Goal: Transaction & Acquisition: Purchase product/service

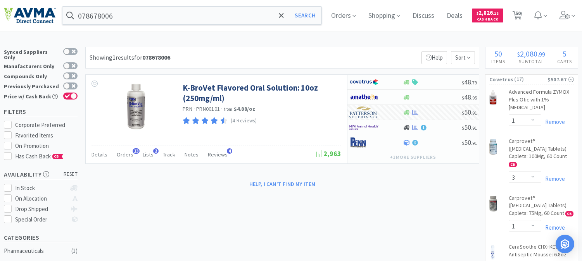
select select "1"
select select "3"
select select "1"
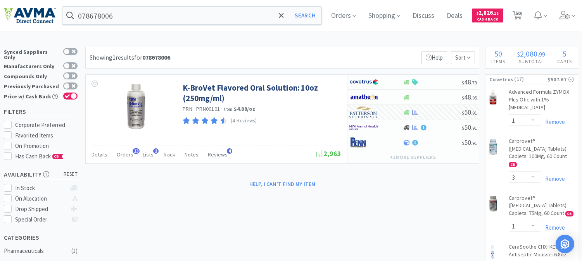
select select "5"
select select "1"
select select "2"
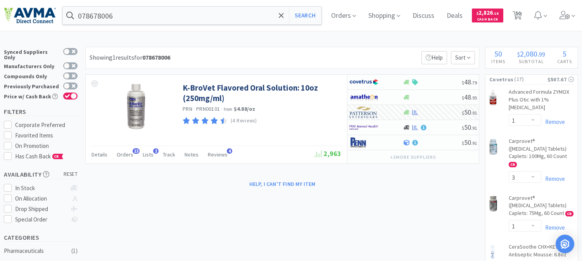
select select "3"
select select "2"
select select "1"
select select "2"
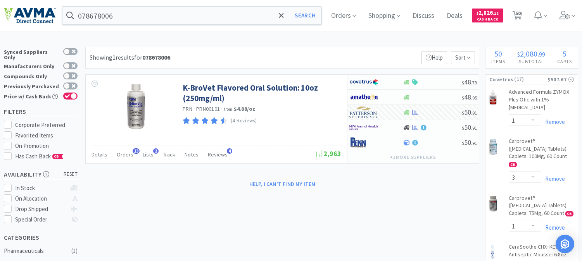
select select "2"
select select "1"
select select "2"
select select "4"
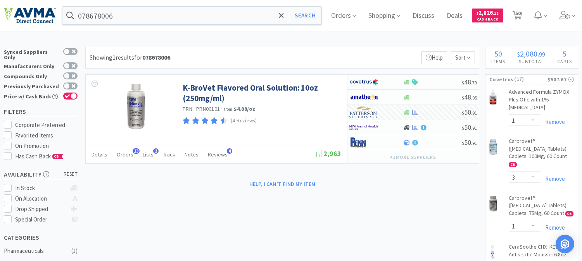
select select "1"
select select "2"
select select "4"
select select "1"
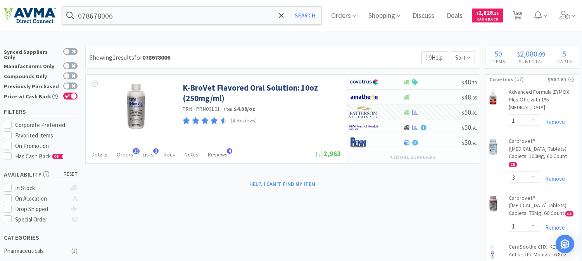
select select "1"
select select "2"
select select "1"
select select "3"
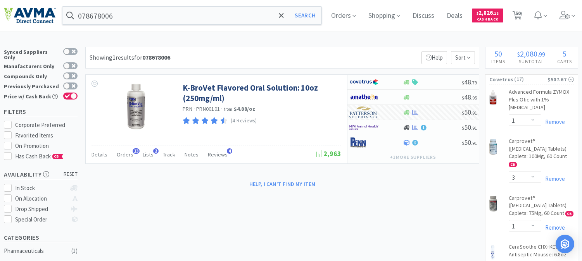
select select "1"
select select "5"
select select "2"
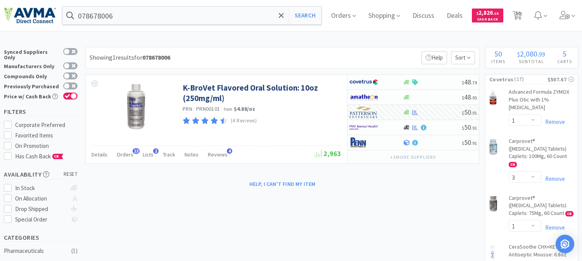
select select "1"
select select "2"
select select "1"
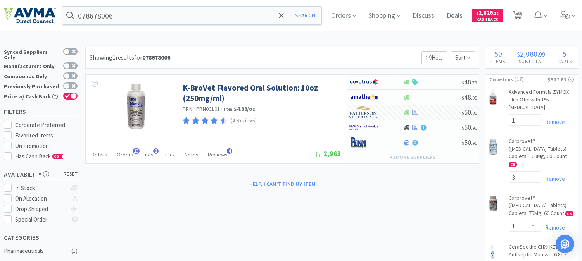
select select "1"
select select "6"
select select "2"
select select "1"
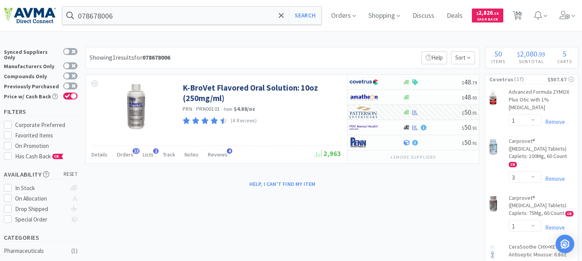
select select "1"
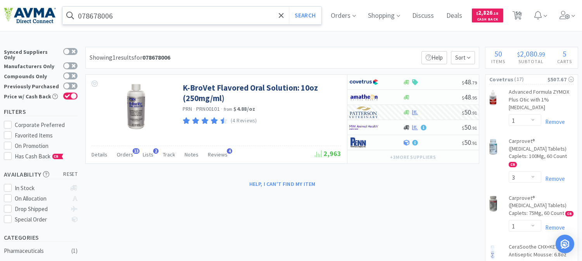
click at [138, 21] on input "078678006" at bounding box center [191, 16] width 259 height 18
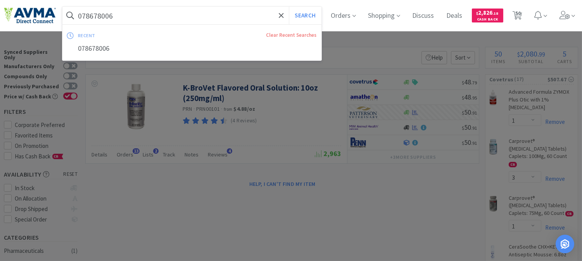
paste input "16201"
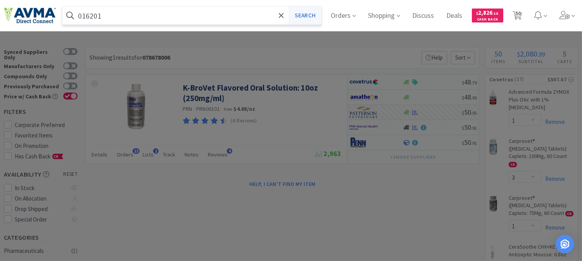
click at [314, 14] on button "Search" at bounding box center [305, 16] width 32 height 18
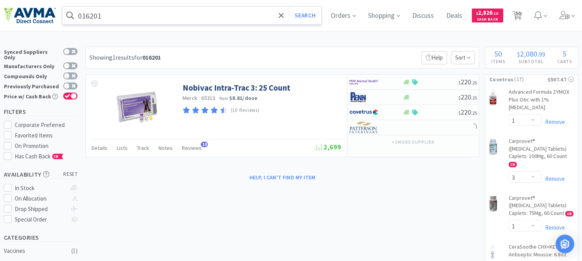
click at [144, 14] on input "016201" at bounding box center [191, 16] width 259 height 18
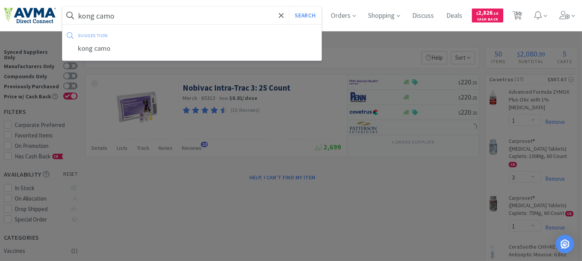
click at [289, 7] on button "Search" at bounding box center [305, 16] width 32 height 18
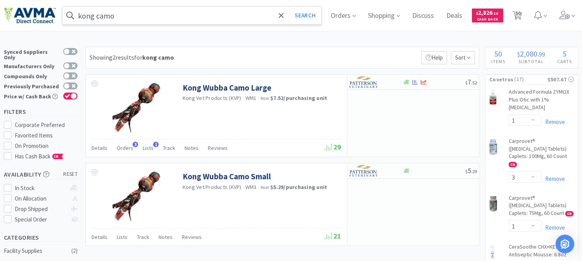
click at [128, 16] on input "kong camo" at bounding box center [191, 16] width 259 height 18
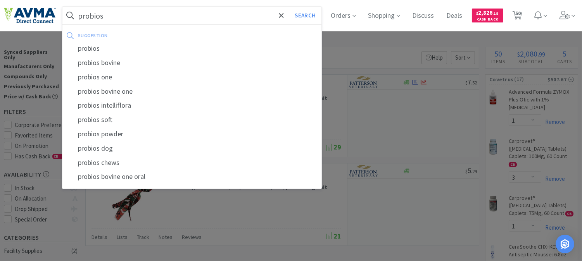
type input "probios"
click at [289, 7] on button "Search" at bounding box center [305, 16] width 32 height 18
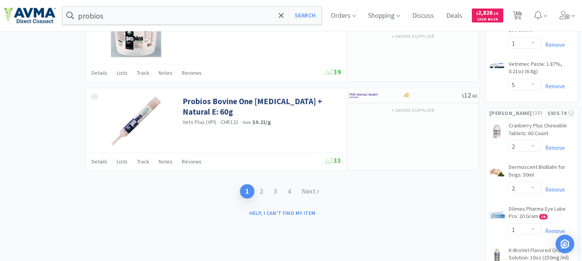
scroll to position [1421, 0]
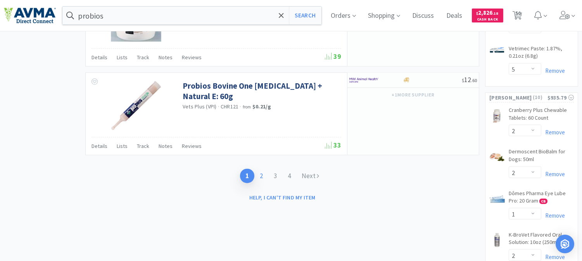
click at [263, 179] on link "2" at bounding box center [261, 176] width 14 height 14
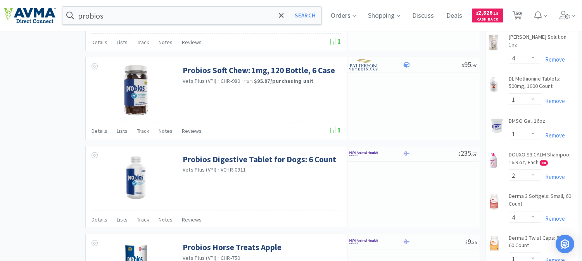
scroll to position [904, 0]
